Goal: Transaction & Acquisition: Purchase product/service

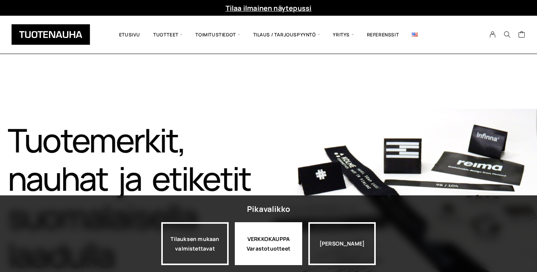
click at [268, 246] on div "VERKKOKAUPPA Varastotuotteet" at bounding box center [268, 243] width 67 height 43
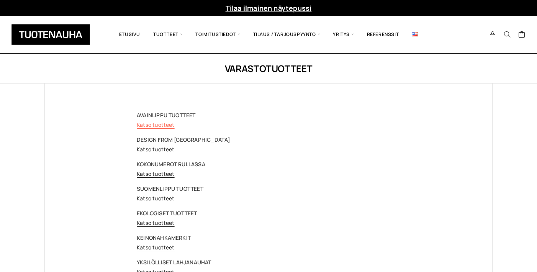
click at [157, 126] on link "Katso tuotteet" at bounding box center [156, 124] width 38 height 7
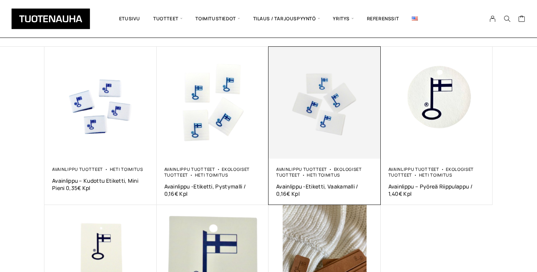
scroll to position [123, 0]
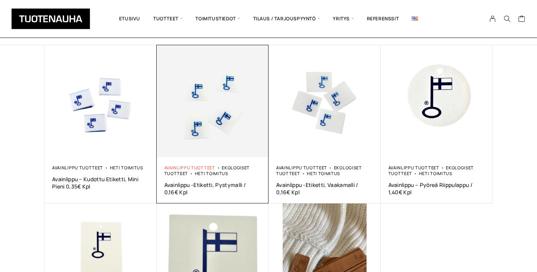
click at [195, 169] on link "Avainlippu tuotteet" at bounding box center [189, 168] width 51 height 6
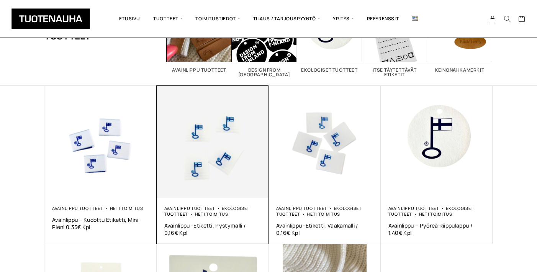
scroll to position [84, 0]
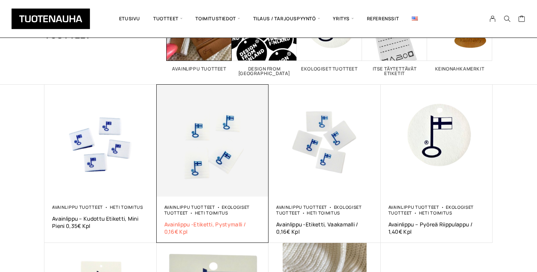
click at [209, 224] on span "Avainlippu -etiketti, pystymalli / 0,16€ Kpl" at bounding box center [212, 228] width 97 height 15
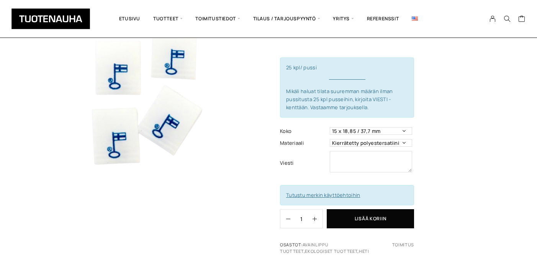
scroll to position [86, 0]
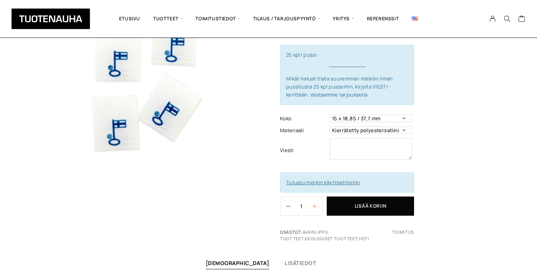
click at [317, 206] on icon "button" at bounding box center [315, 206] width 4 height 4
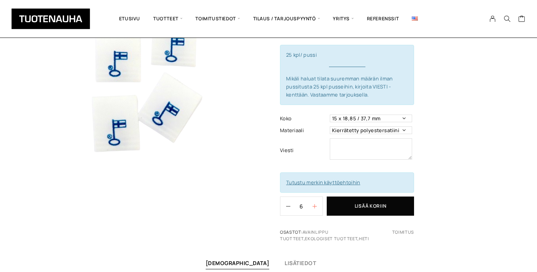
click at [317, 206] on icon "button" at bounding box center [315, 206] width 4 height 4
type input "7"
